Goal: Transaction & Acquisition: Purchase product/service

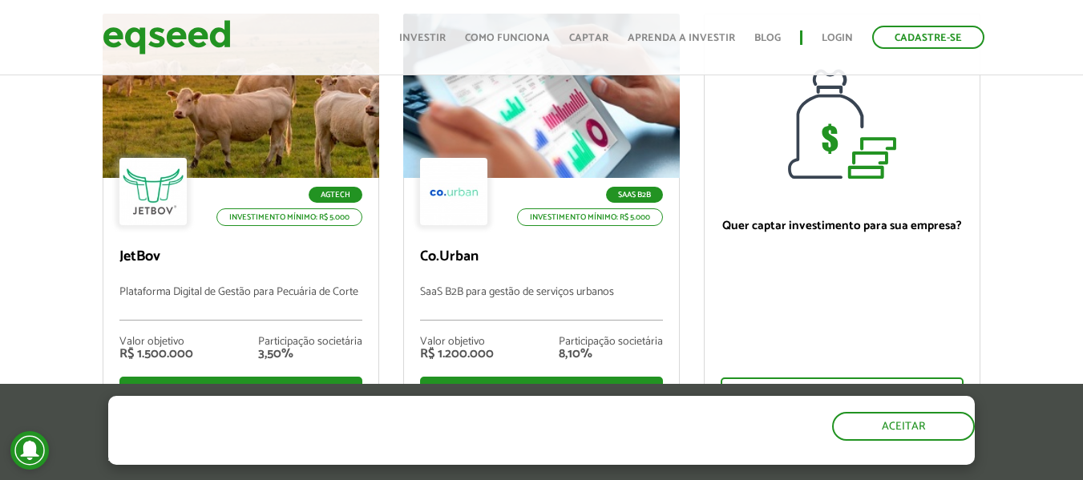
scroll to position [180, 0]
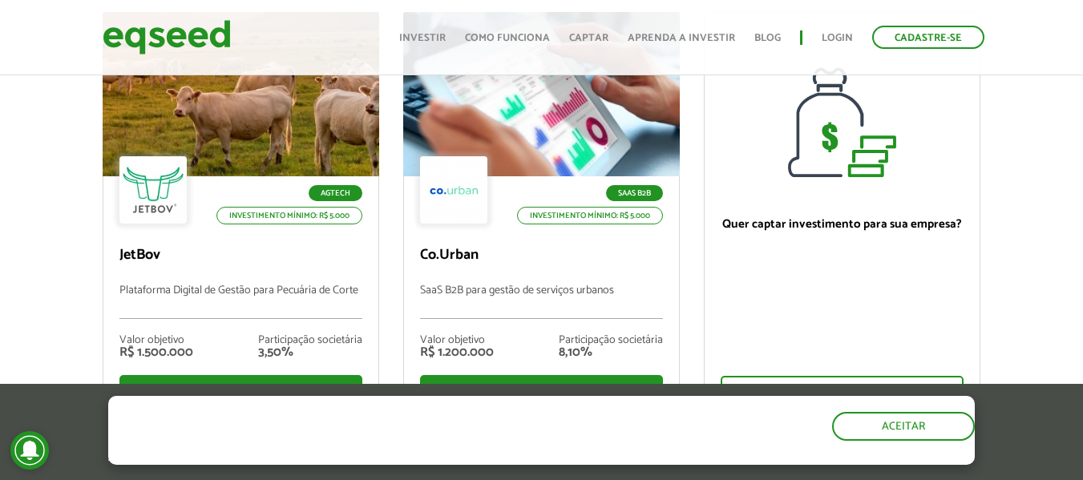
click at [35, 315] on div "Ofertas de investimento disponíveis Invista em startups criteriosamente selecio…" at bounding box center [541, 233] width 1083 height 584
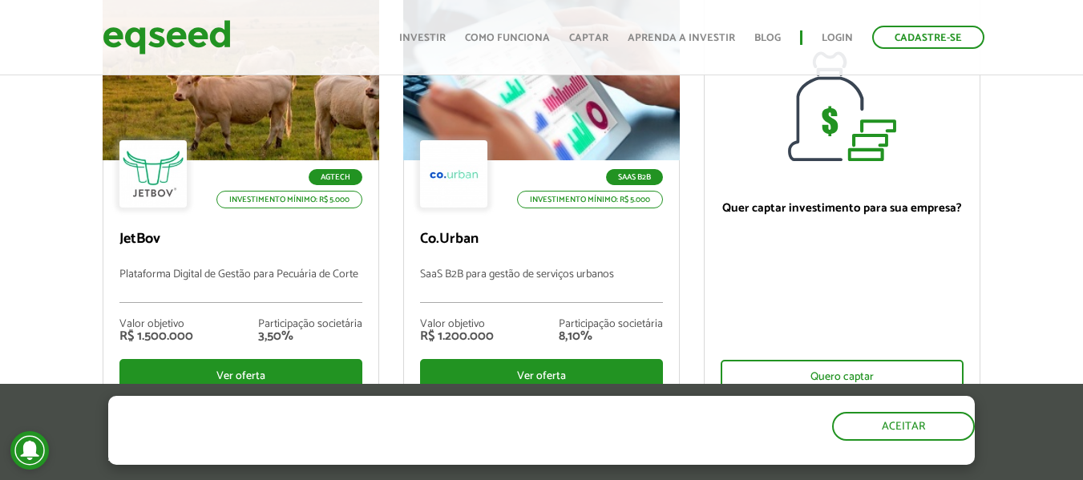
scroll to position [198, 0]
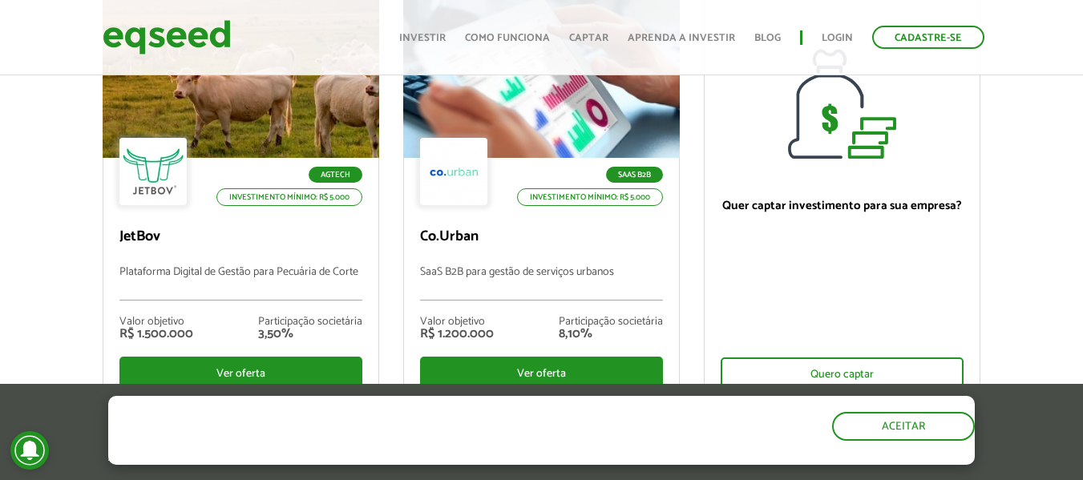
click at [36, 315] on div "Ofertas de investimento disponíveis Invista em startups criteriosamente selecio…" at bounding box center [541, 214] width 1083 height 584
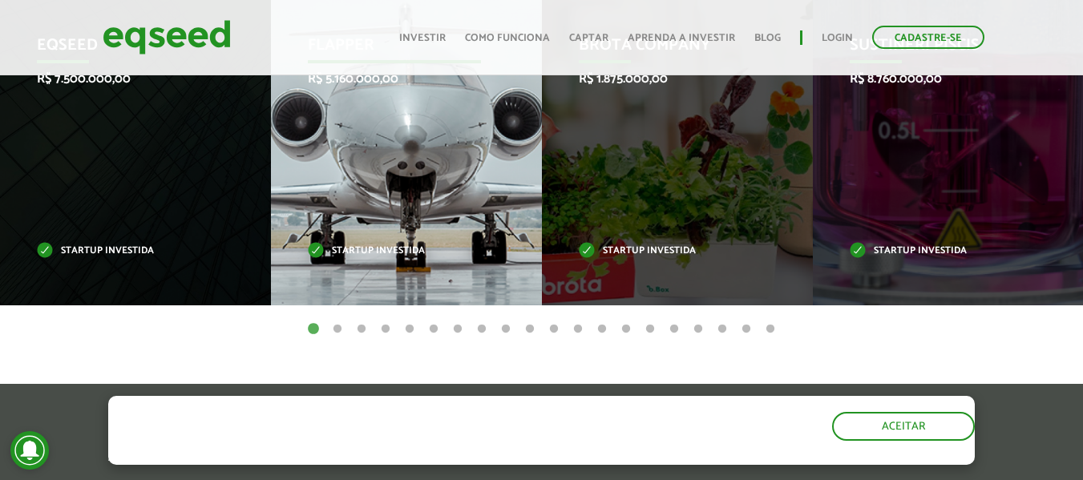
scroll to position [771, 0]
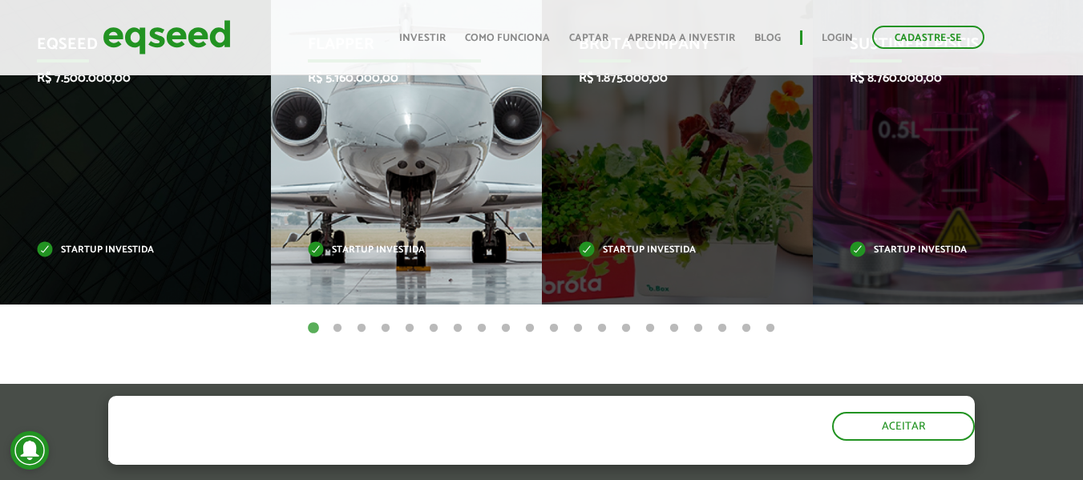
click at [457, 192] on div "Flapper R$ 5.160.000,00 Startup investida" at bounding box center [394, 145] width 247 height 318
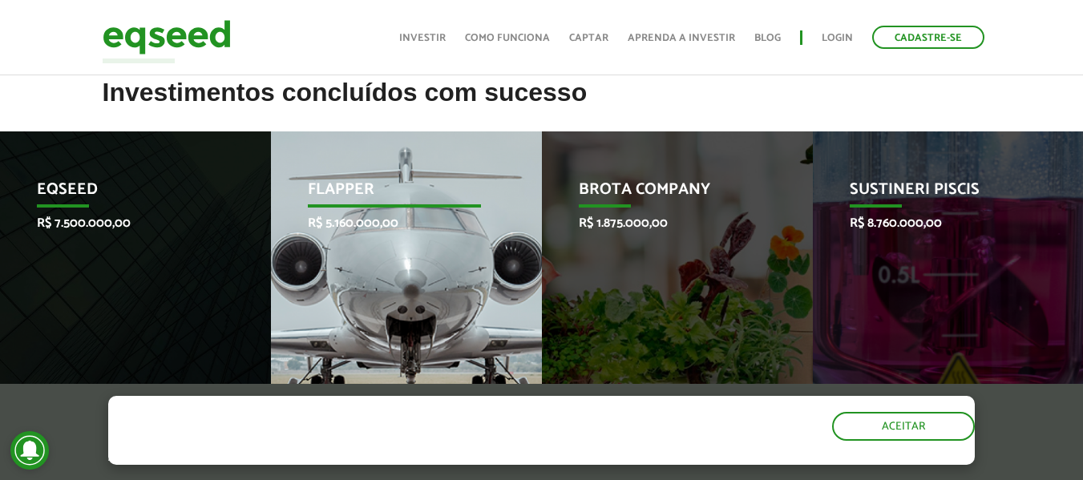
scroll to position [627, 0]
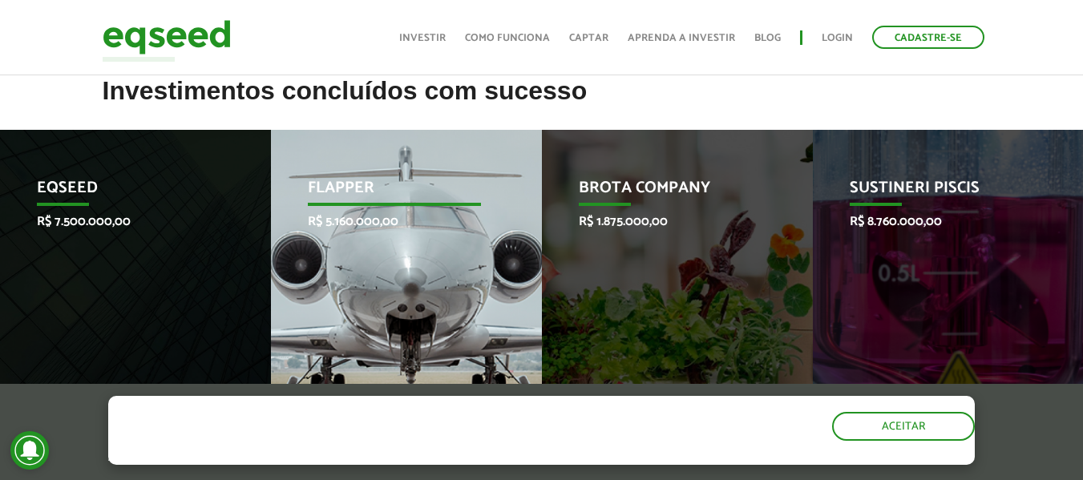
click at [461, 256] on div "Flapper R$ 5.160.000,00 Startup investida" at bounding box center [394, 289] width 247 height 318
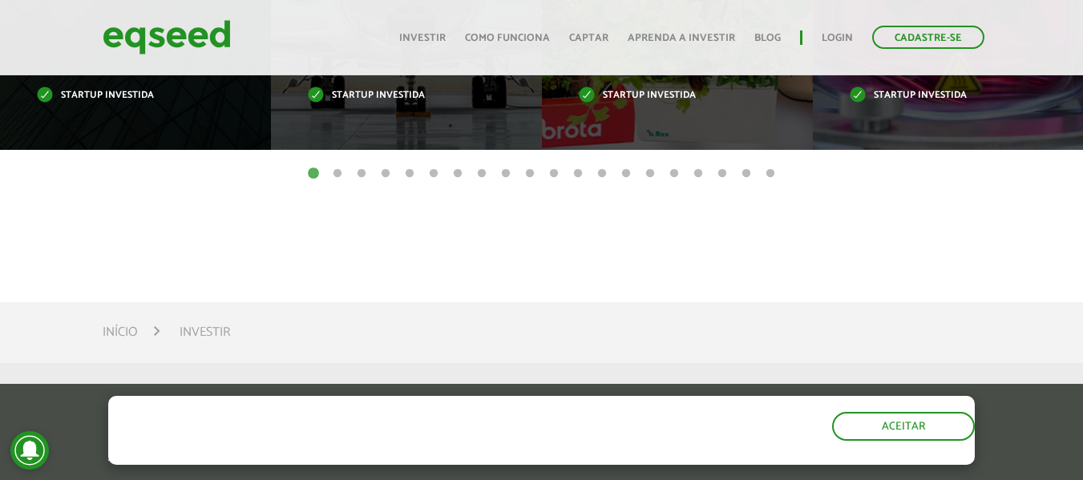
scroll to position [926, 0]
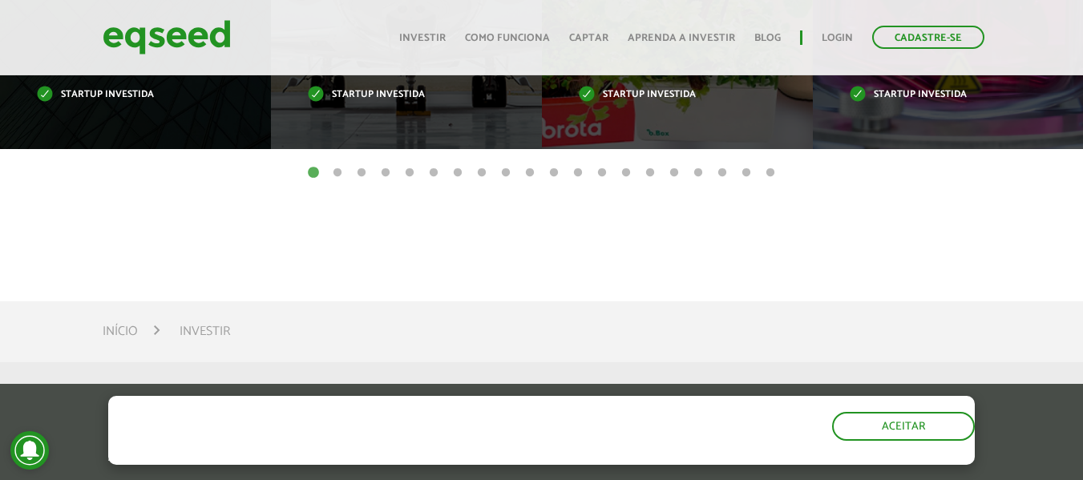
click at [336, 173] on button "2" at bounding box center [337, 173] width 16 height 16
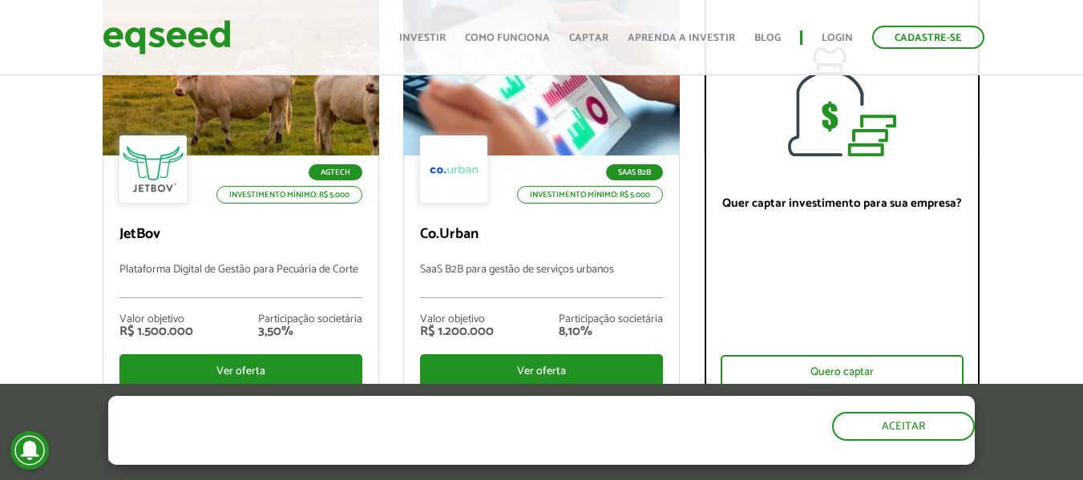
click at [882, 142] on div at bounding box center [841, 74] width 275 height 164
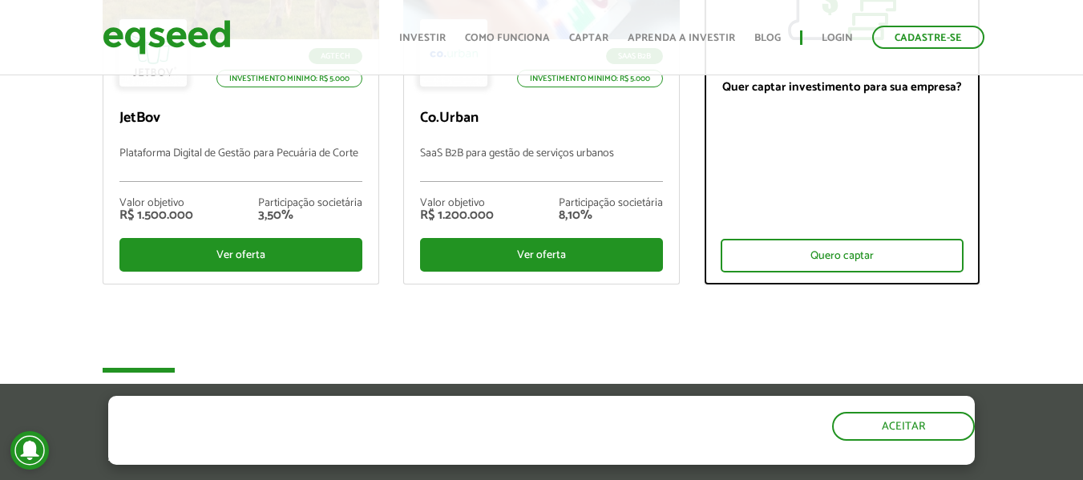
scroll to position [329, 0]
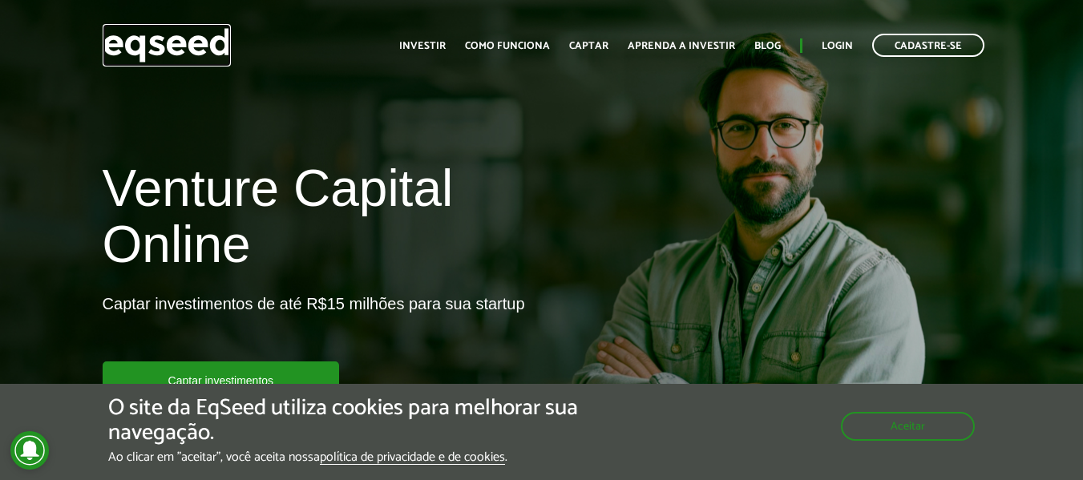
click at [192, 50] on img at bounding box center [167, 45] width 128 height 42
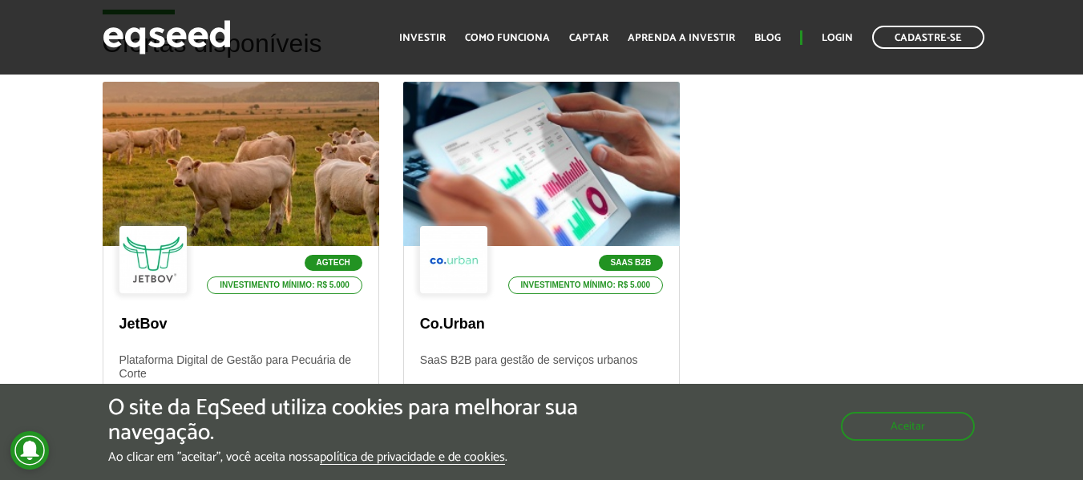
scroll to position [513, 0]
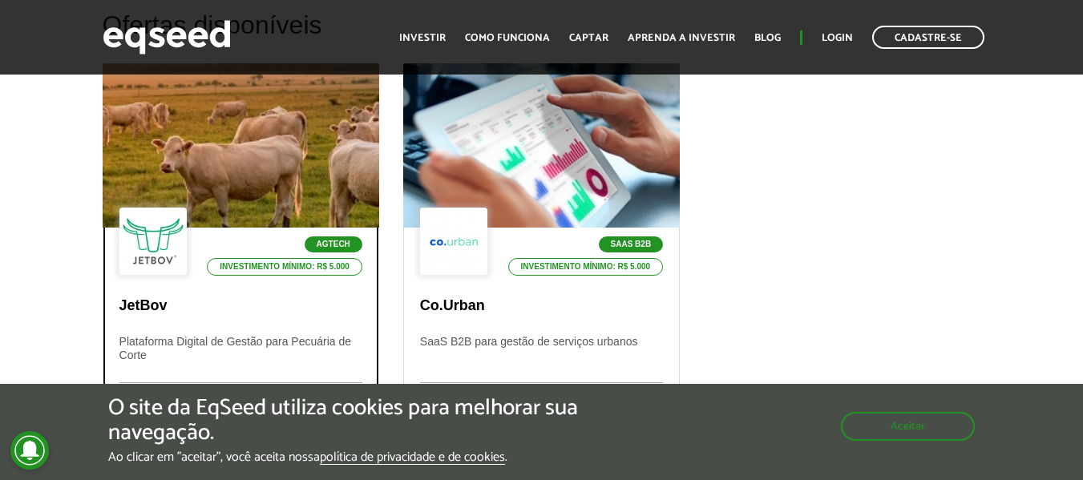
click at [284, 159] on div at bounding box center [241, 145] width 332 height 197
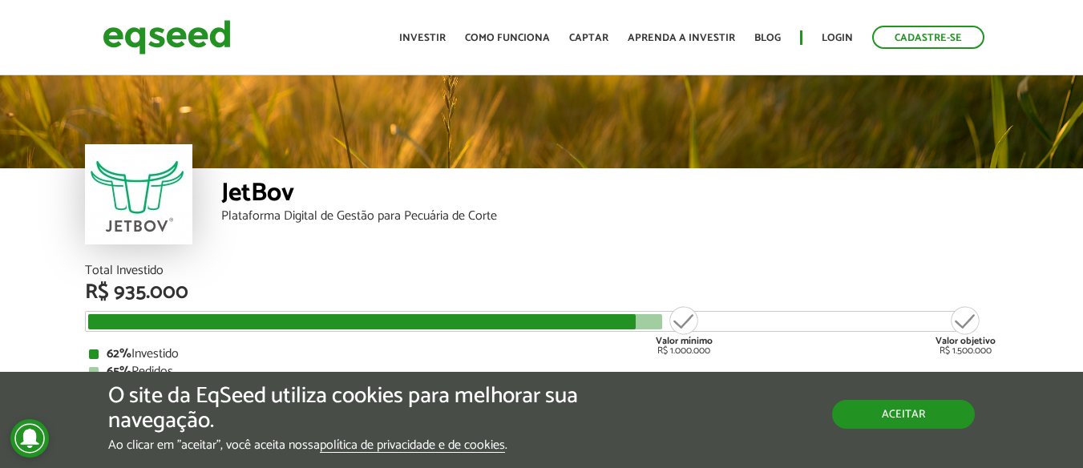
click at [915, 409] on button "Aceitar" at bounding box center [903, 414] width 143 height 29
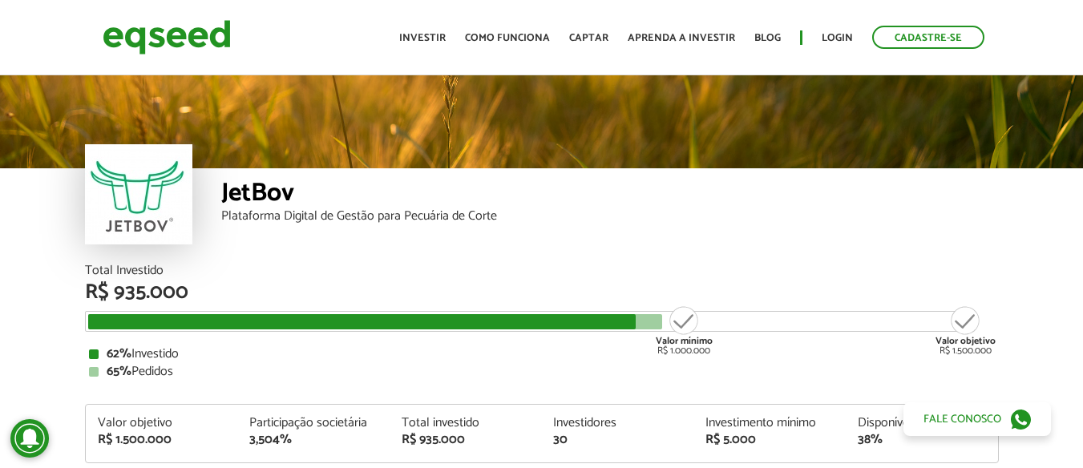
click at [240, 188] on div "JetBov" at bounding box center [609, 195] width 777 height 30
click at [323, 252] on div "JetBov Plataforma Digital de Gestão para Pecuária de Corte" at bounding box center [609, 216] width 777 height 96
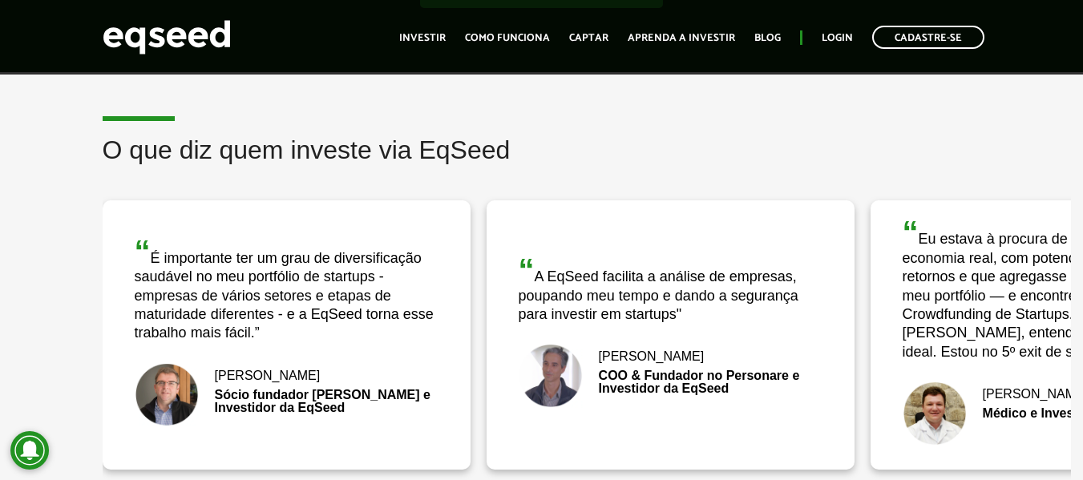
scroll to position [2469, 0]
click at [284, 374] on div "[PERSON_NAME]" at bounding box center [287, 375] width 304 height 13
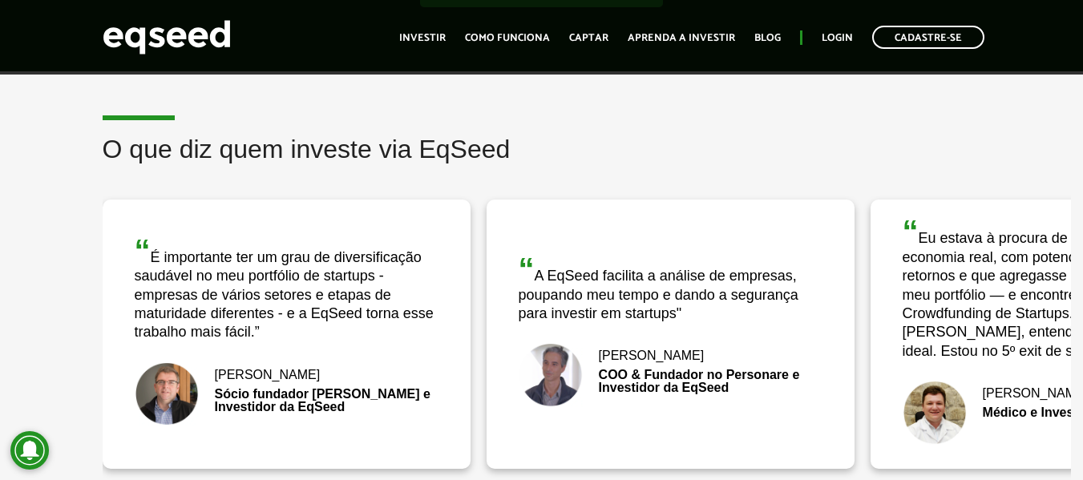
click at [284, 374] on div "[PERSON_NAME]" at bounding box center [287, 375] width 304 height 13
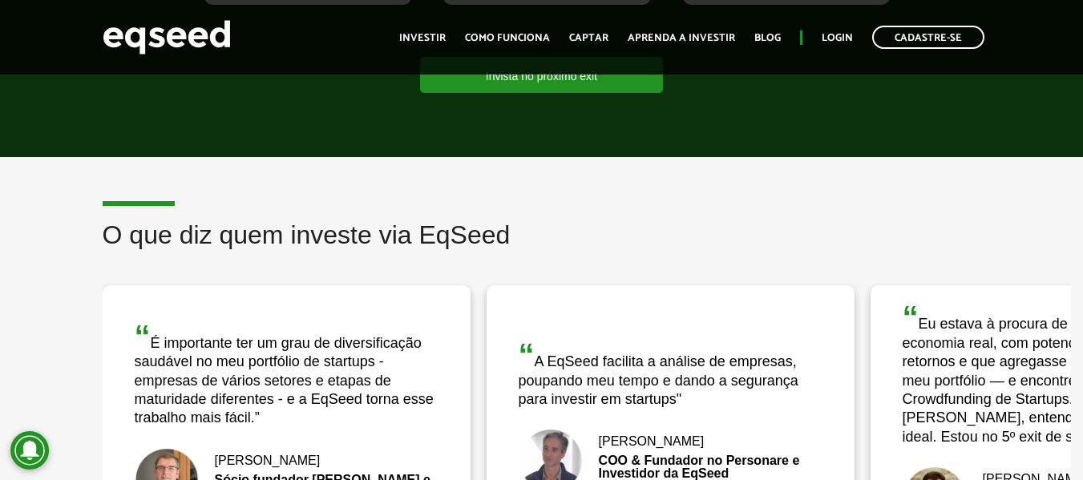
scroll to position [2379, 0]
